Goal: Information Seeking & Learning: Learn about a topic

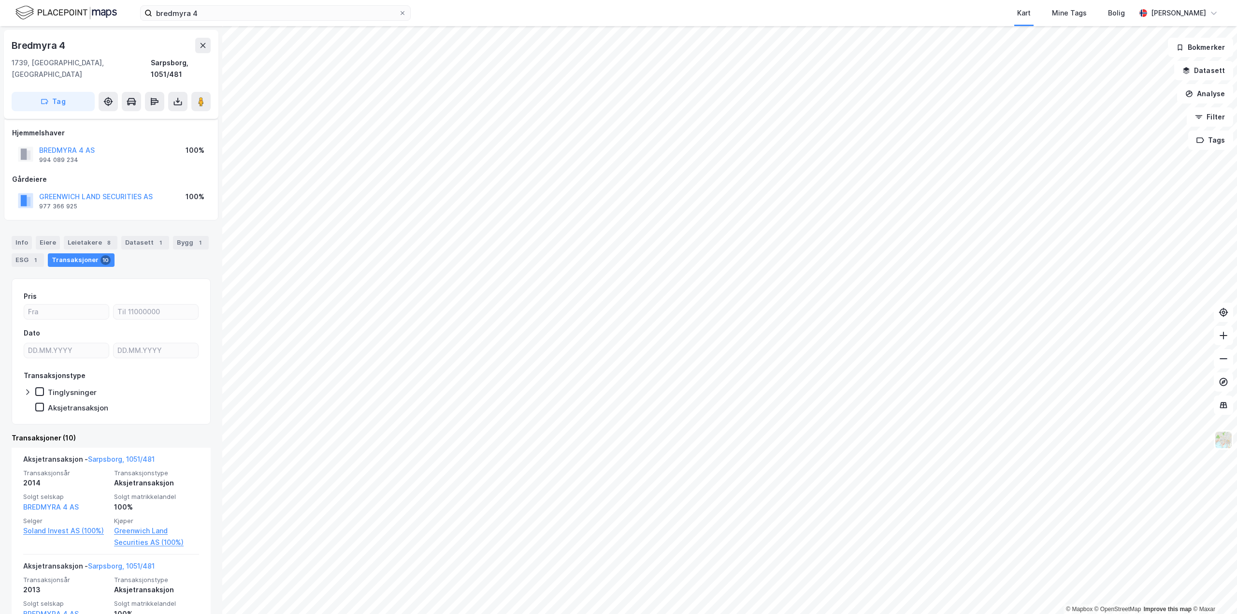
scroll to position [95, 0]
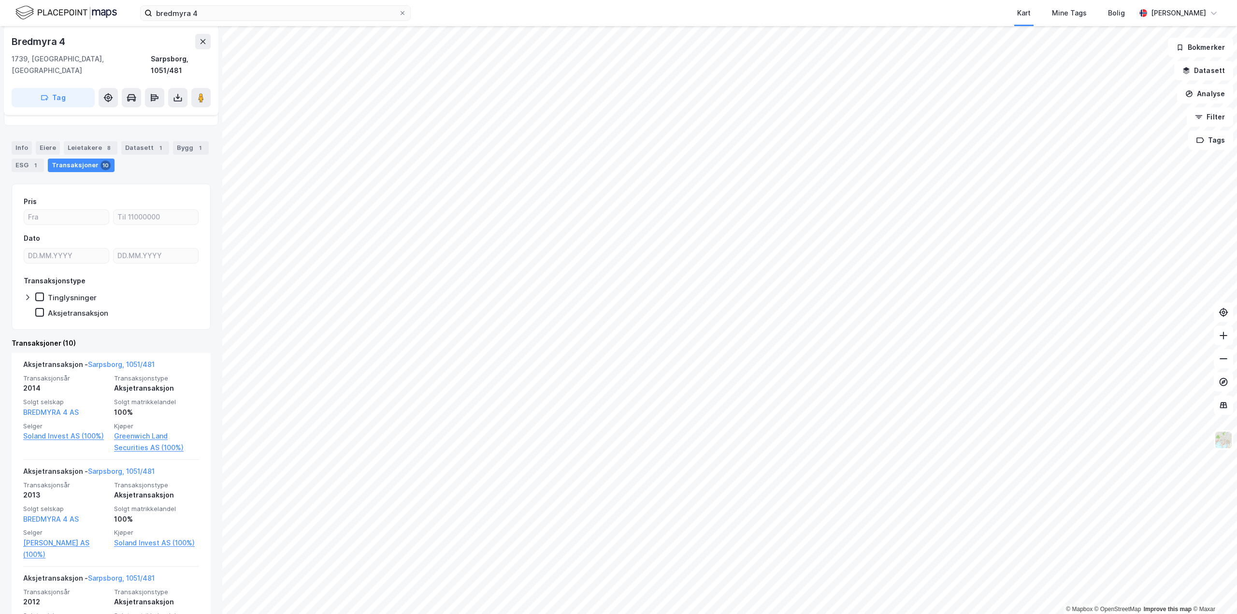
click at [27, 141] on div "Info" at bounding box center [22, 148] width 20 height 14
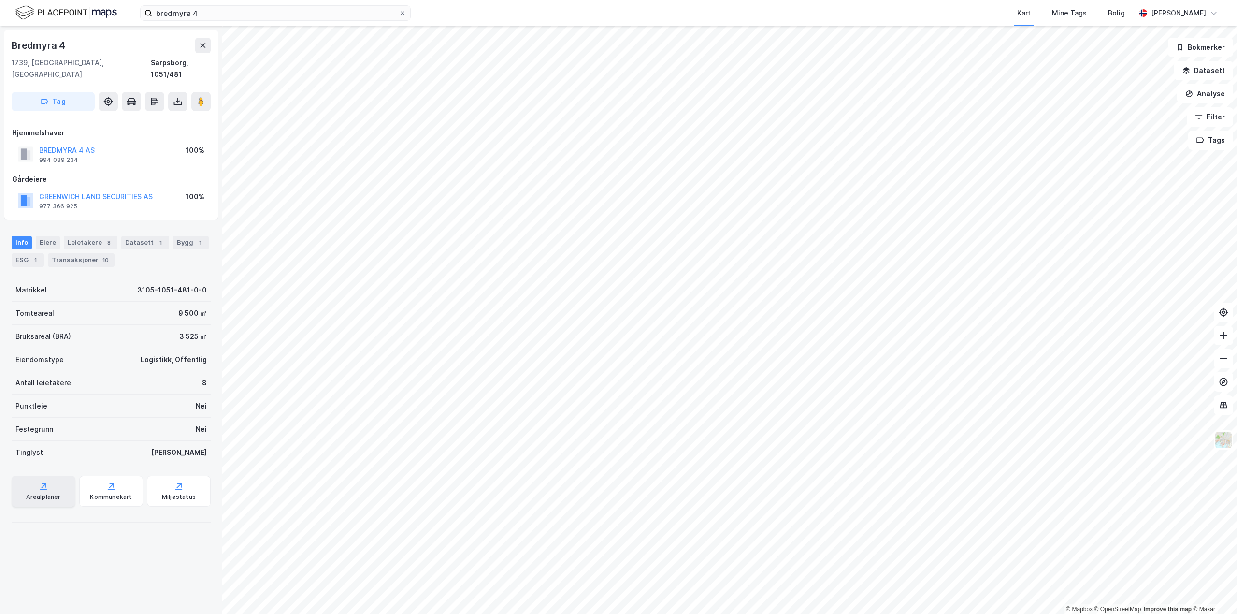
click at [39, 481] on icon at bounding box center [44, 486] width 10 height 10
click at [198, 97] on icon at bounding box center [201, 102] width 10 height 10
click at [171, 236] on div "Bygg 1" at bounding box center [179, 243] width 36 height 14
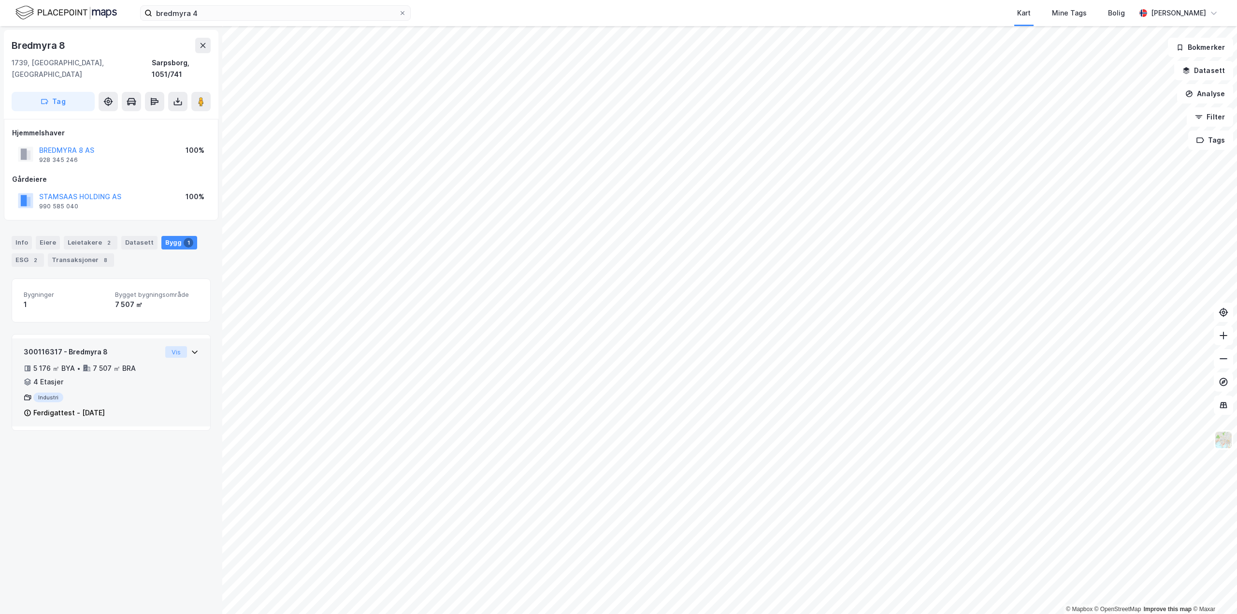
click at [165, 346] on button "Vis" at bounding box center [176, 352] width 22 height 12
click at [191, 348] on icon at bounding box center [195, 352] width 8 height 8
click at [169, 346] on button "Vis" at bounding box center [176, 352] width 22 height 12
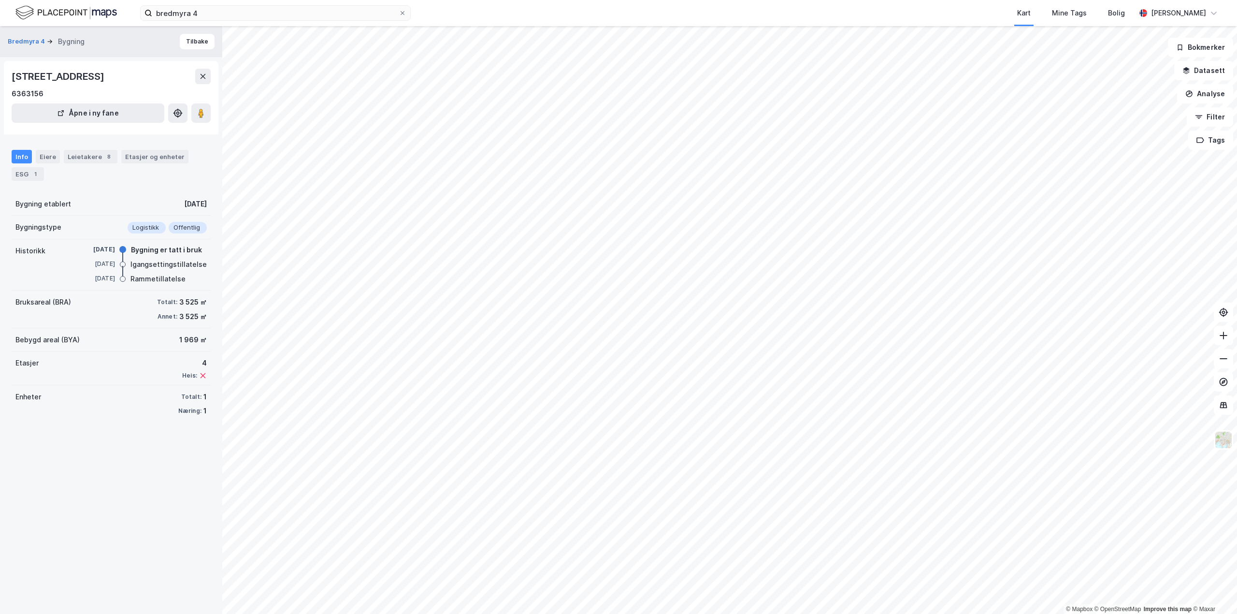
click at [136, 165] on div "Info Eiere Leietakere 8 Etasjer og enheter ESG 1" at bounding box center [111, 165] width 199 height 31
click at [136, 157] on div "Etasjer og enheter" at bounding box center [154, 156] width 59 height 9
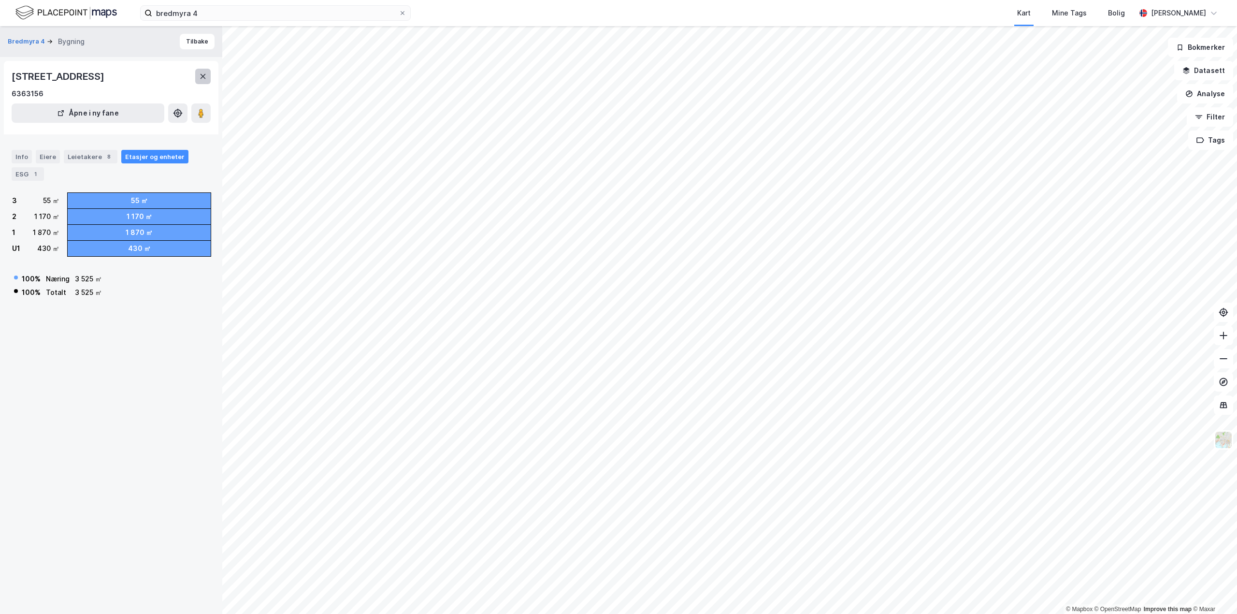
click at [205, 79] on icon at bounding box center [203, 76] width 8 height 8
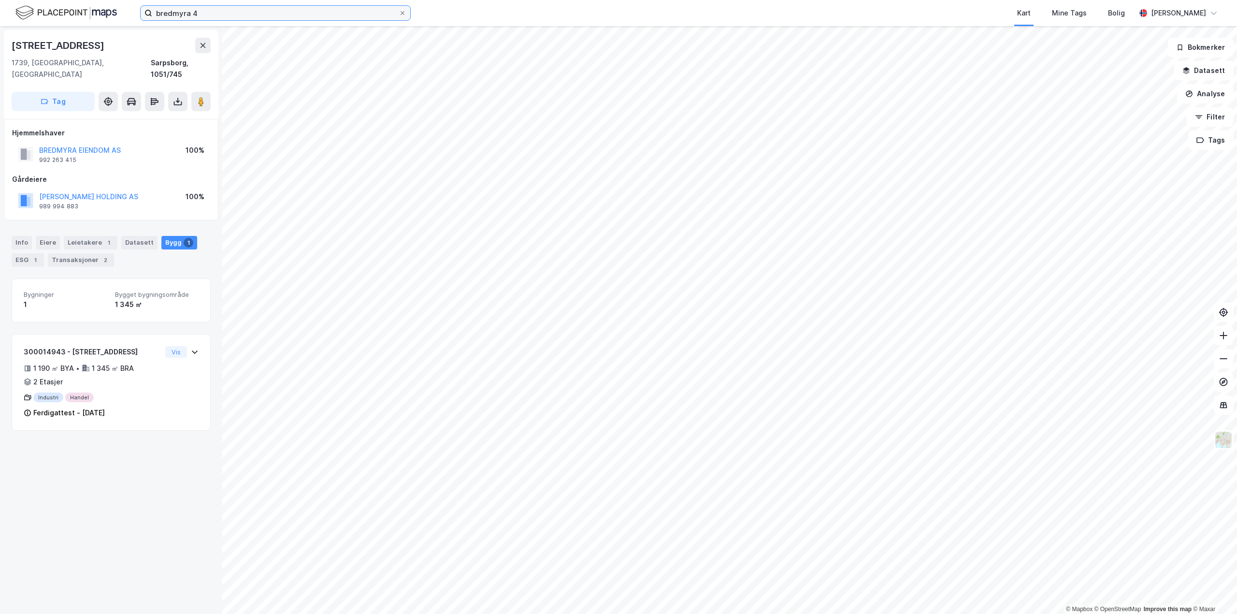
click at [297, 16] on input "bredmyra 4" at bounding box center [275, 13] width 246 height 14
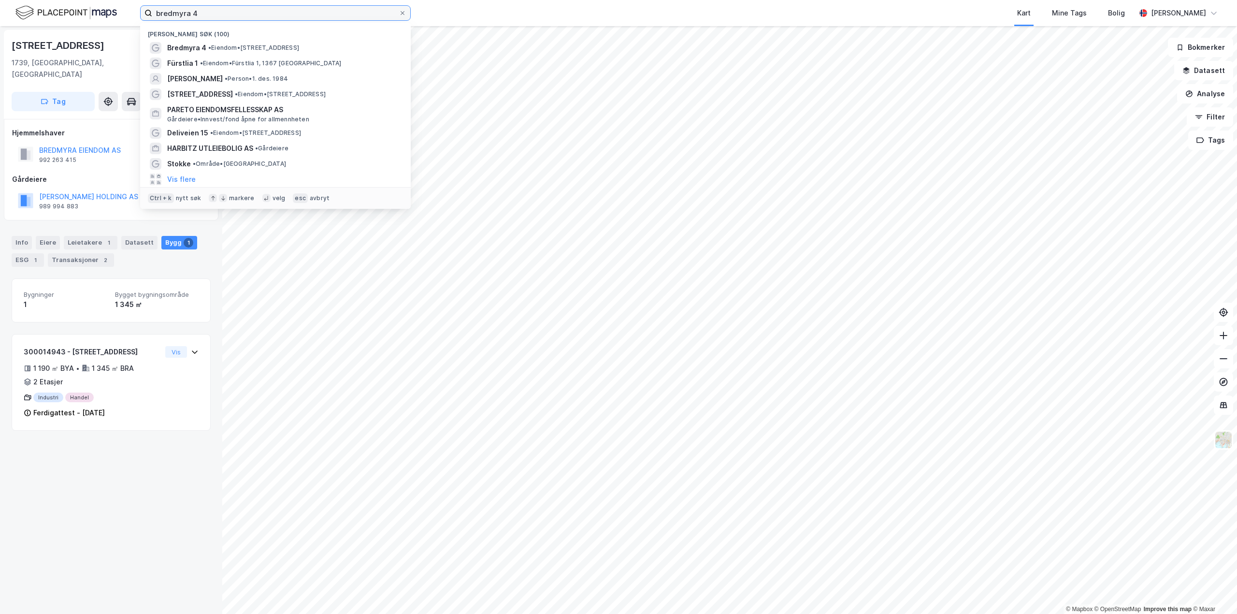
click at [297, 16] on input "bredmyra 4" at bounding box center [275, 13] width 246 height 14
type input "bredmyra 10"
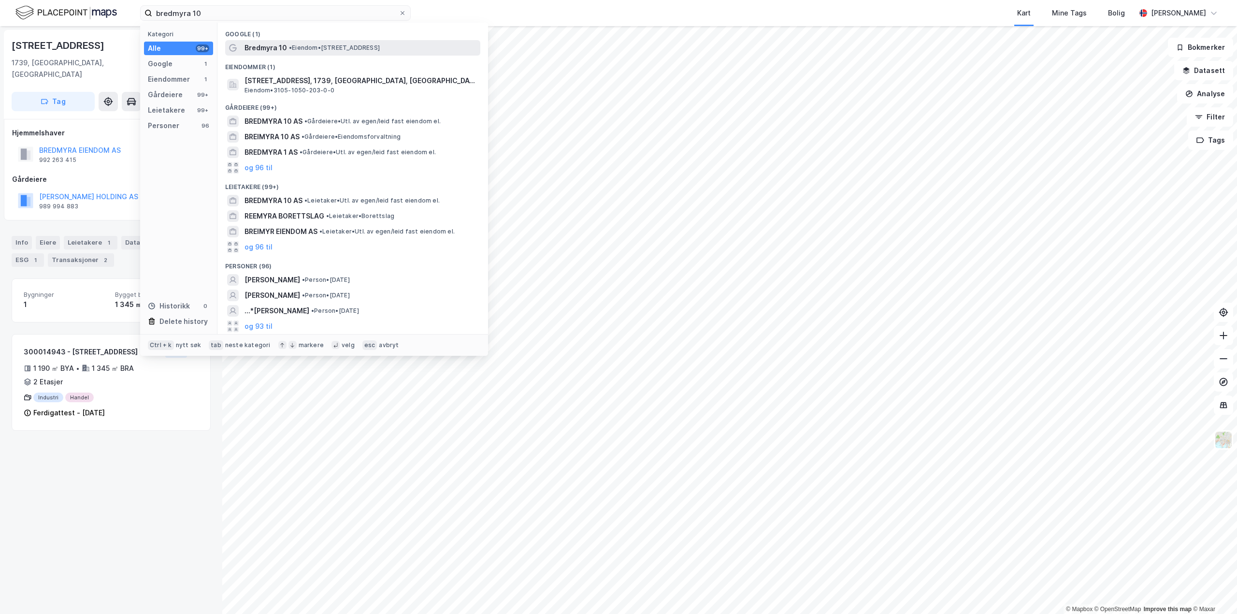
click at [296, 43] on div "Bredmyra 10 • Eiendom • [STREET_ADDRESS]" at bounding box center [362, 48] width 234 height 12
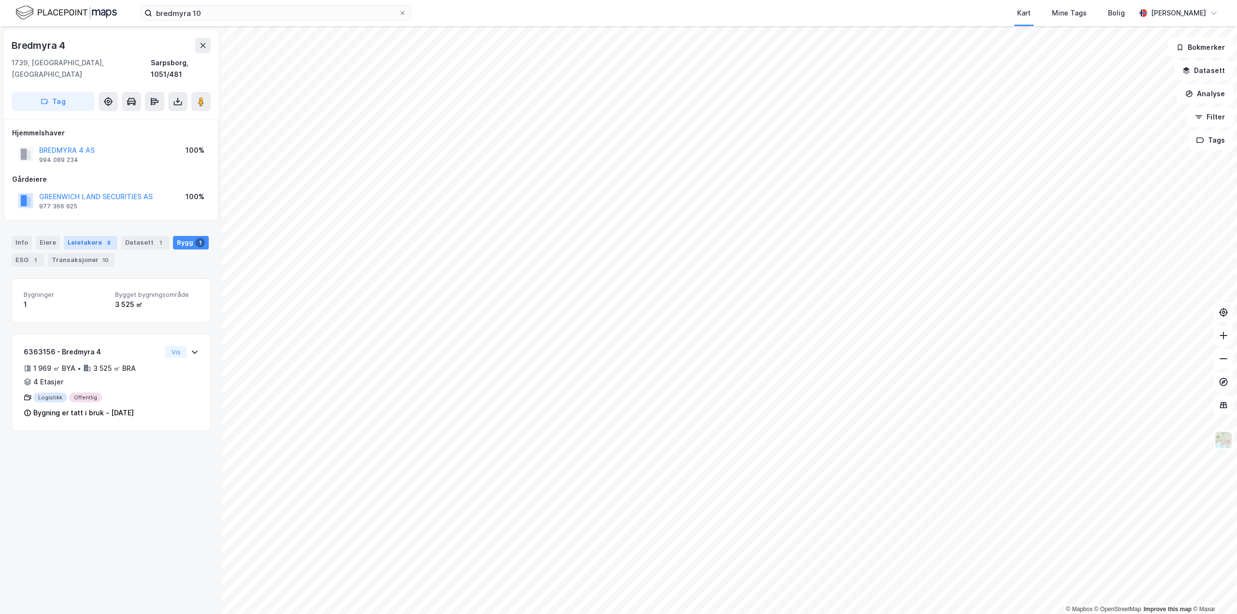
click at [97, 236] on div "Leietakere 8" at bounding box center [91, 243] width 54 height 14
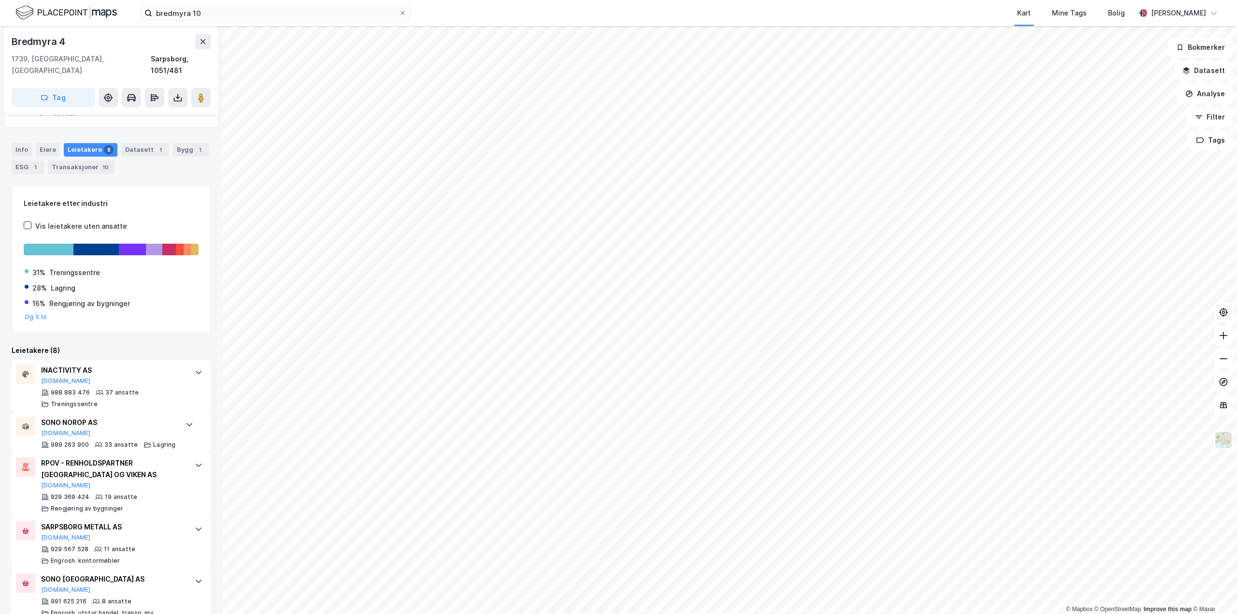
scroll to position [117, 0]
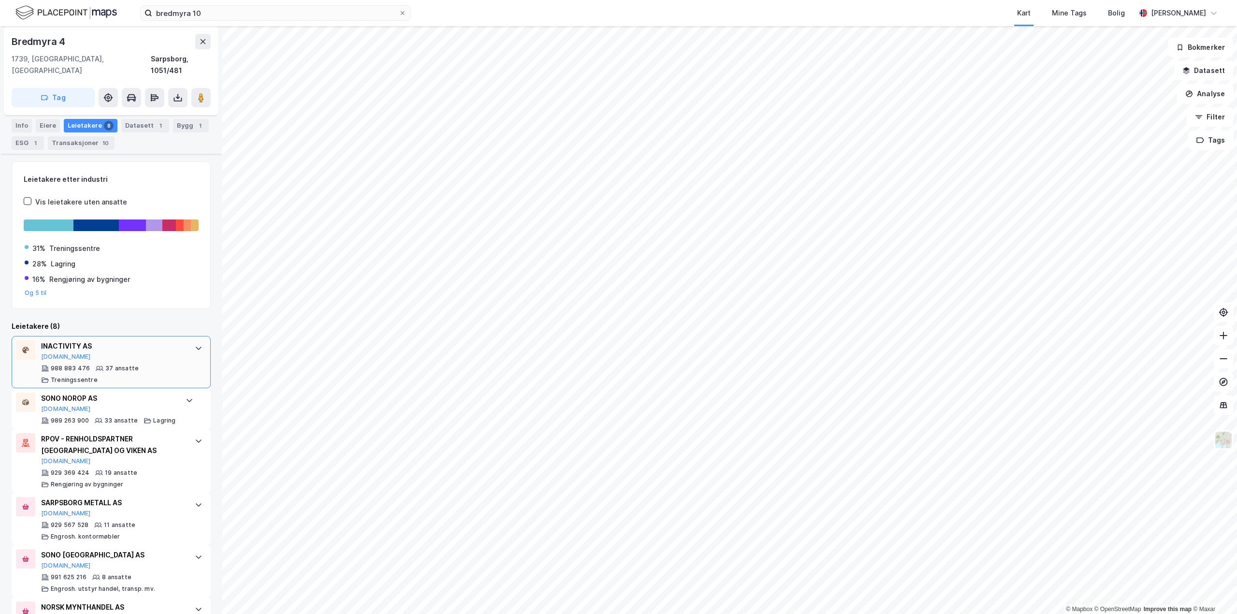
click at [108, 364] on div "988 883 476 37 ansatte Treningssentre" at bounding box center [113, 373] width 144 height 19
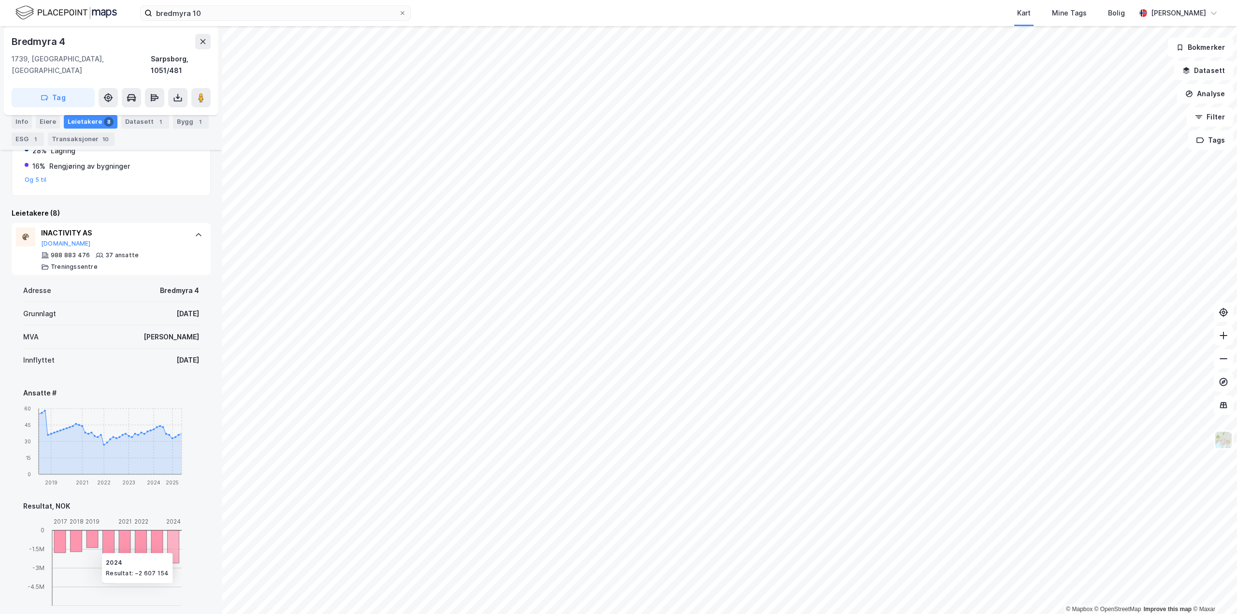
scroll to position [228, 0]
click at [60, 242] on button "[DOMAIN_NAME]" at bounding box center [66, 246] width 50 height 8
